Goal: Navigation & Orientation: Find specific page/section

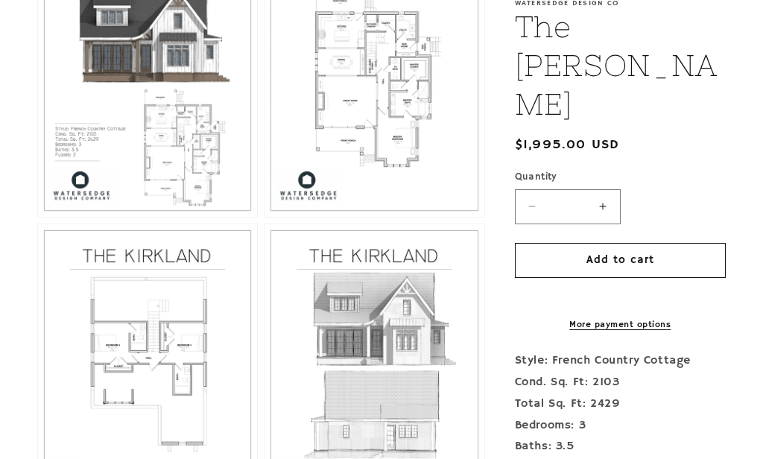
scroll to position [805, 0]
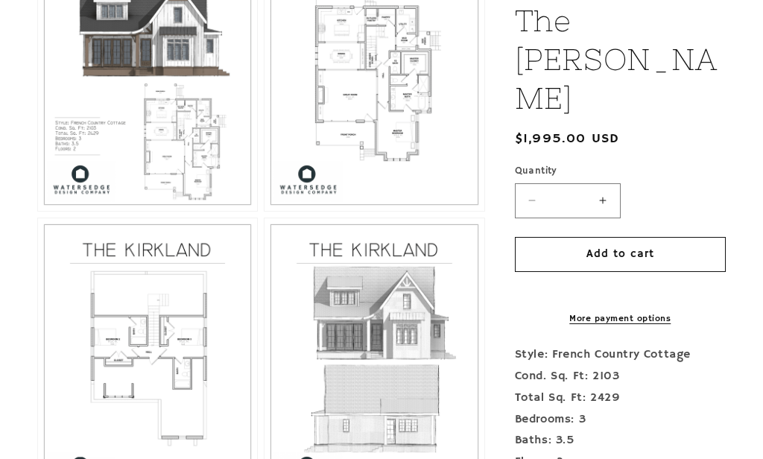
click at [38, 212] on button "Open media 2 in modal" at bounding box center [38, 212] width 0 height 0
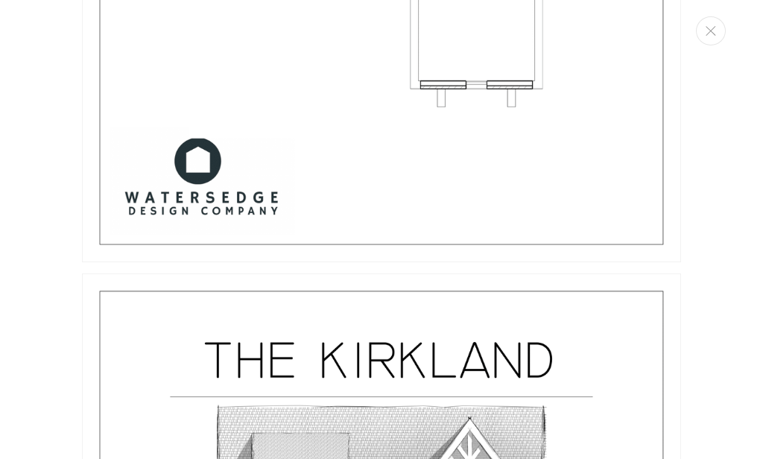
scroll to position [2917, 0]
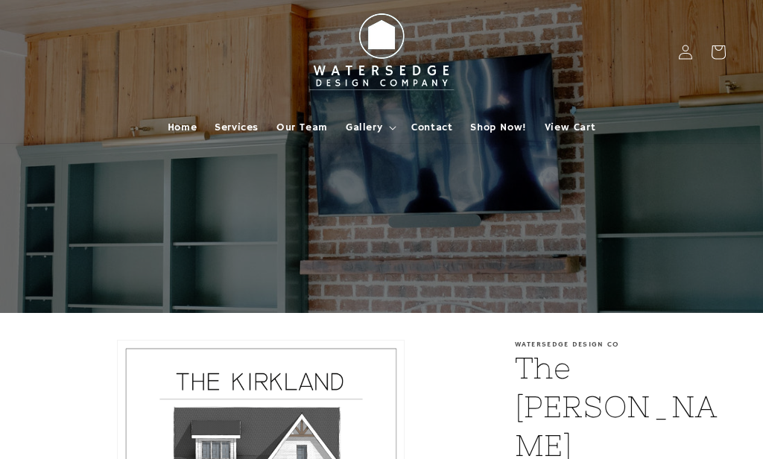
click at [361, 142] on summary "Gallery" at bounding box center [370, 127] width 66 height 31
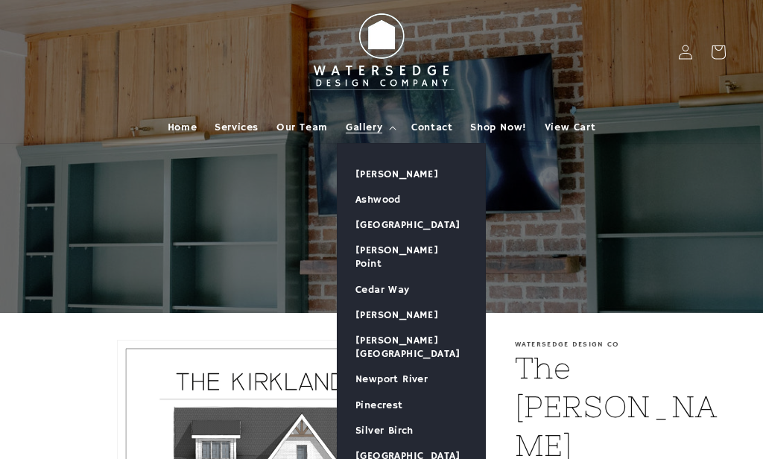
click at [410, 174] on link "[PERSON_NAME]" at bounding box center [411, 174] width 148 height 25
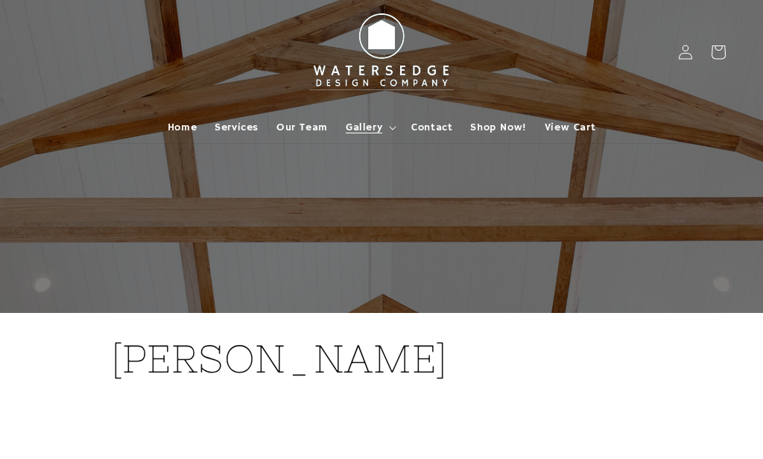
click at [368, 128] on span "Gallery" at bounding box center [364, 127] width 37 height 13
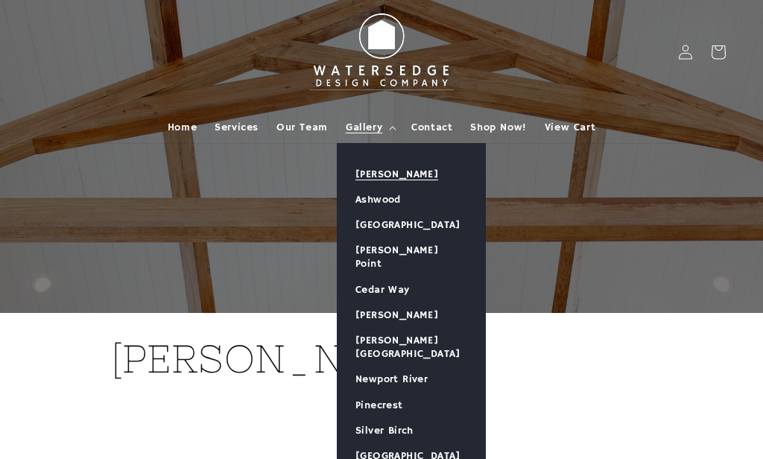
click at [391, 202] on link "Ashwood" at bounding box center [411, 199] width 148 height 25
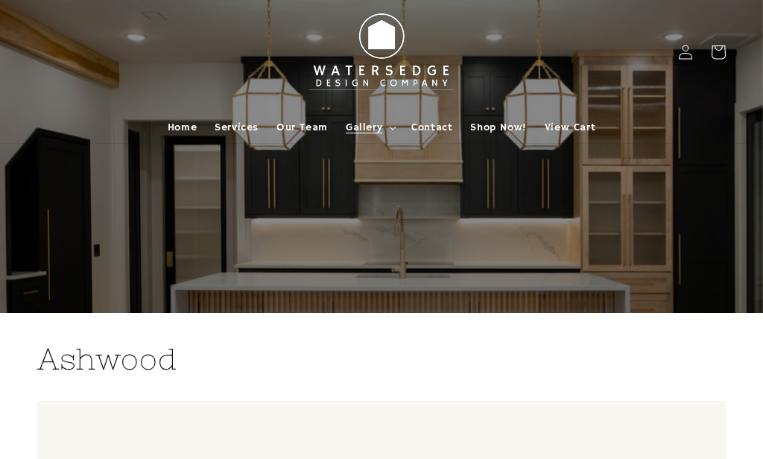
click at [185, 133] on span "Home" at bounding box center [182, 127] width 29 height 13
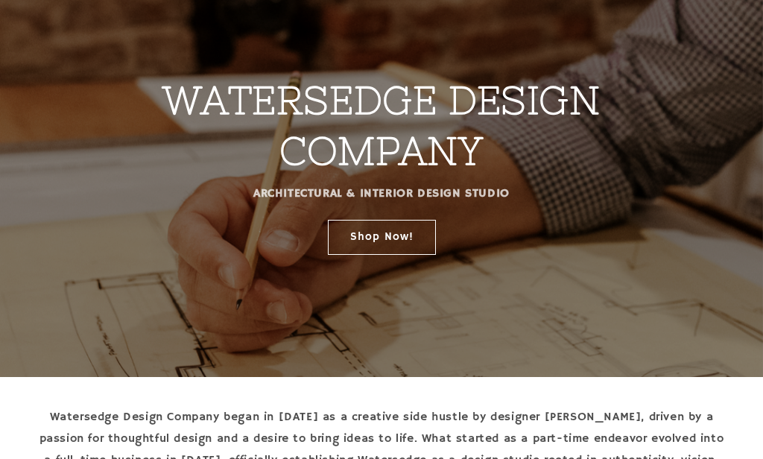
scroll to position [115, 0]
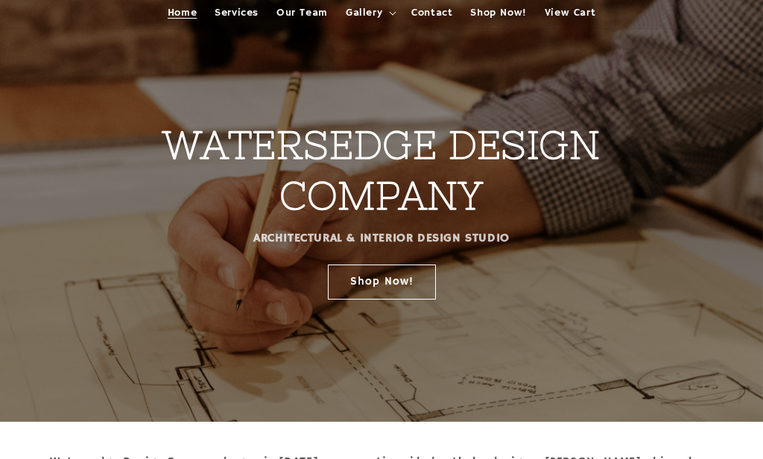
click at [402, 285] on link "Shop Now!" at bounding box center [382, 281] width 108 height 35
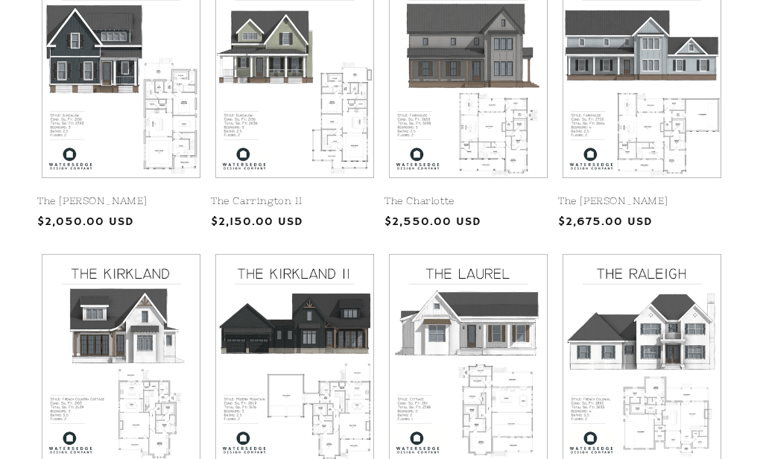
scroll to position [303, 0]
